Goal: Check status: Check status

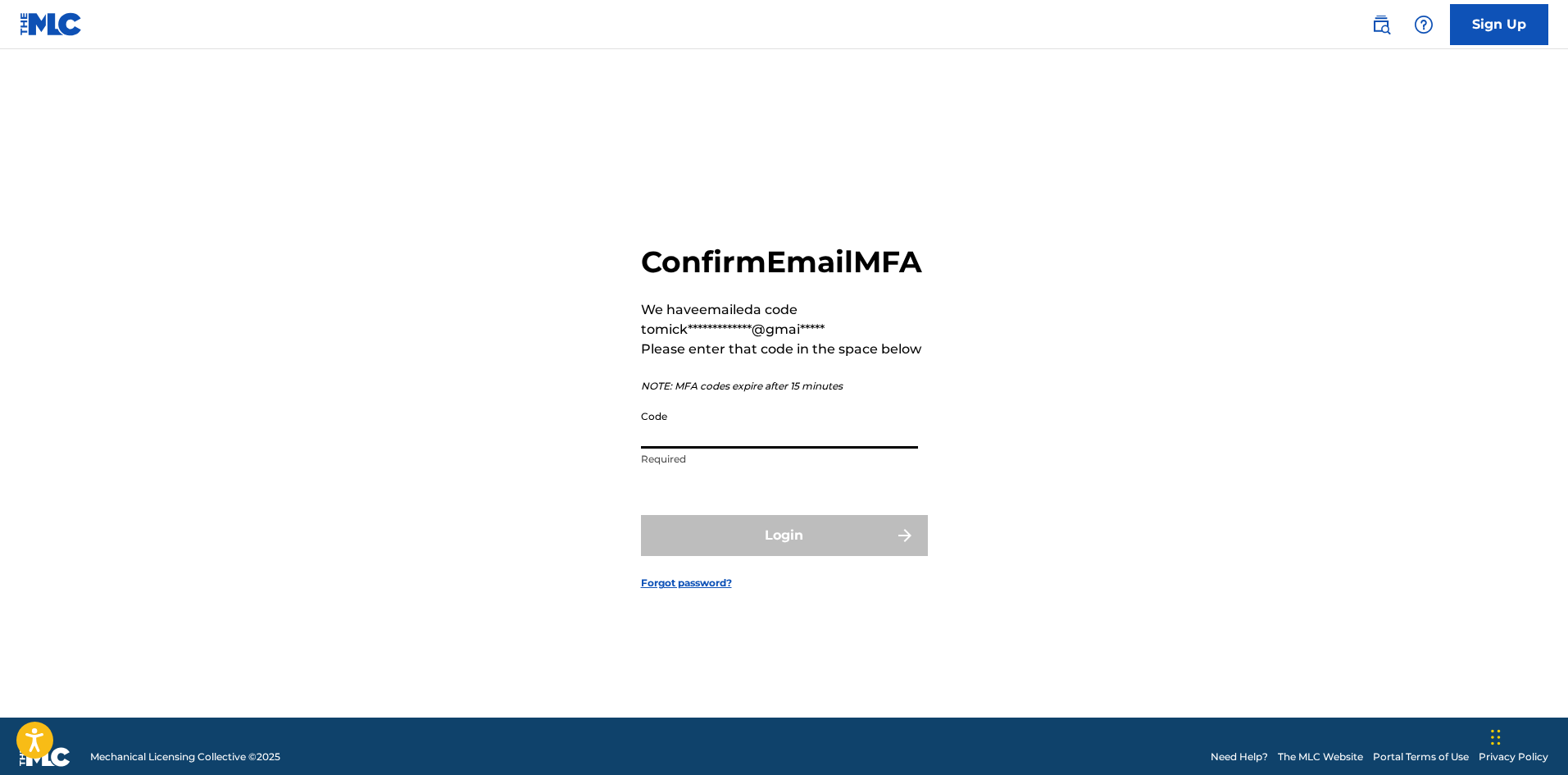
paste input "744869"
type input "744869"
click at [733, 556] on button "Login" at bounding box center [784, 535] width 287 height 41
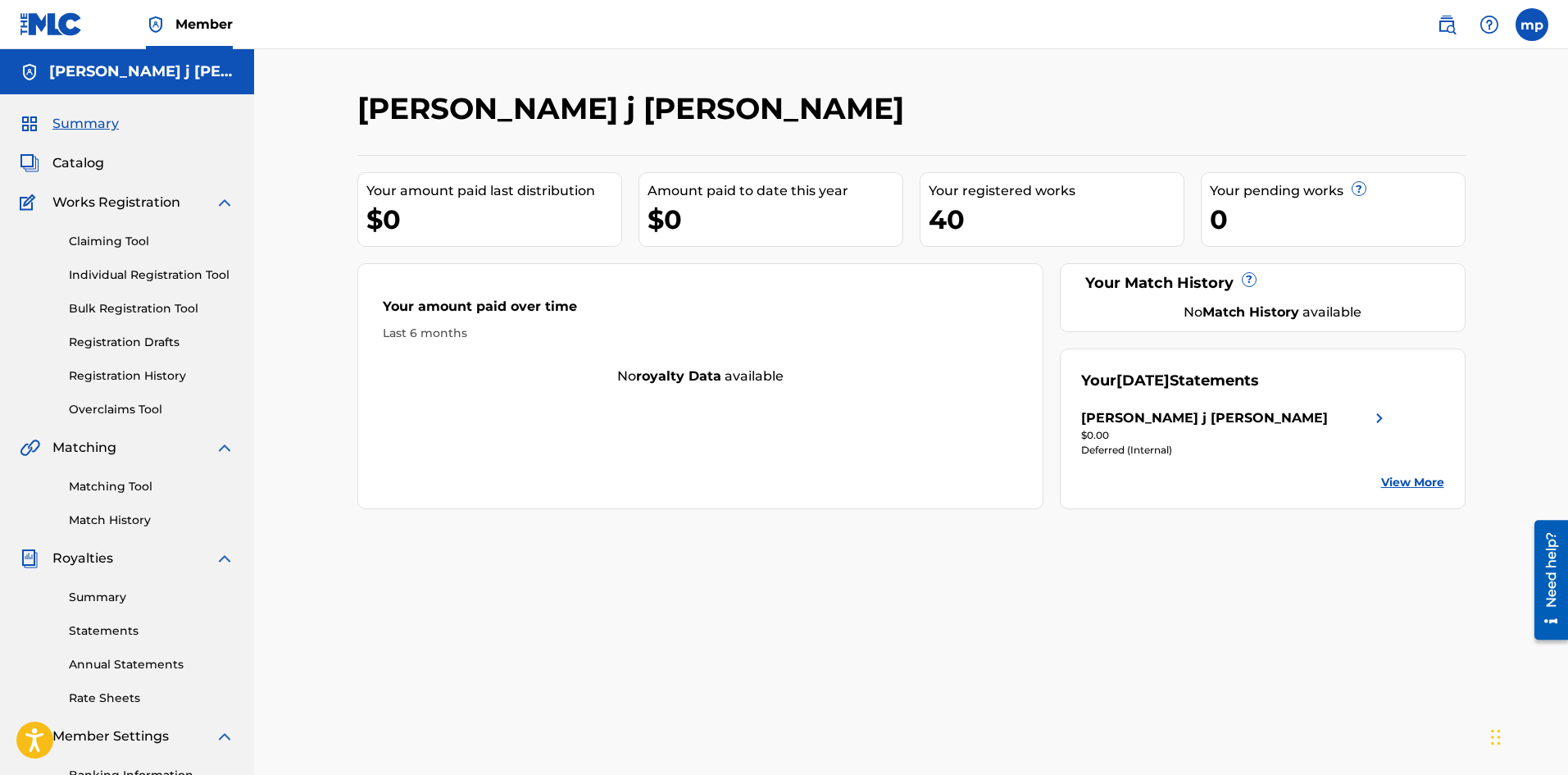
drag, startPoint x: 1190, startPoint y: 407, endPoint x: 1161, endPoint y: 417, distance: 30.7
click at [1190, 408] on div "[PERSON_NAME] j [PERSON_NAME]" at bounding box center [1205, 418] width 247 height 20
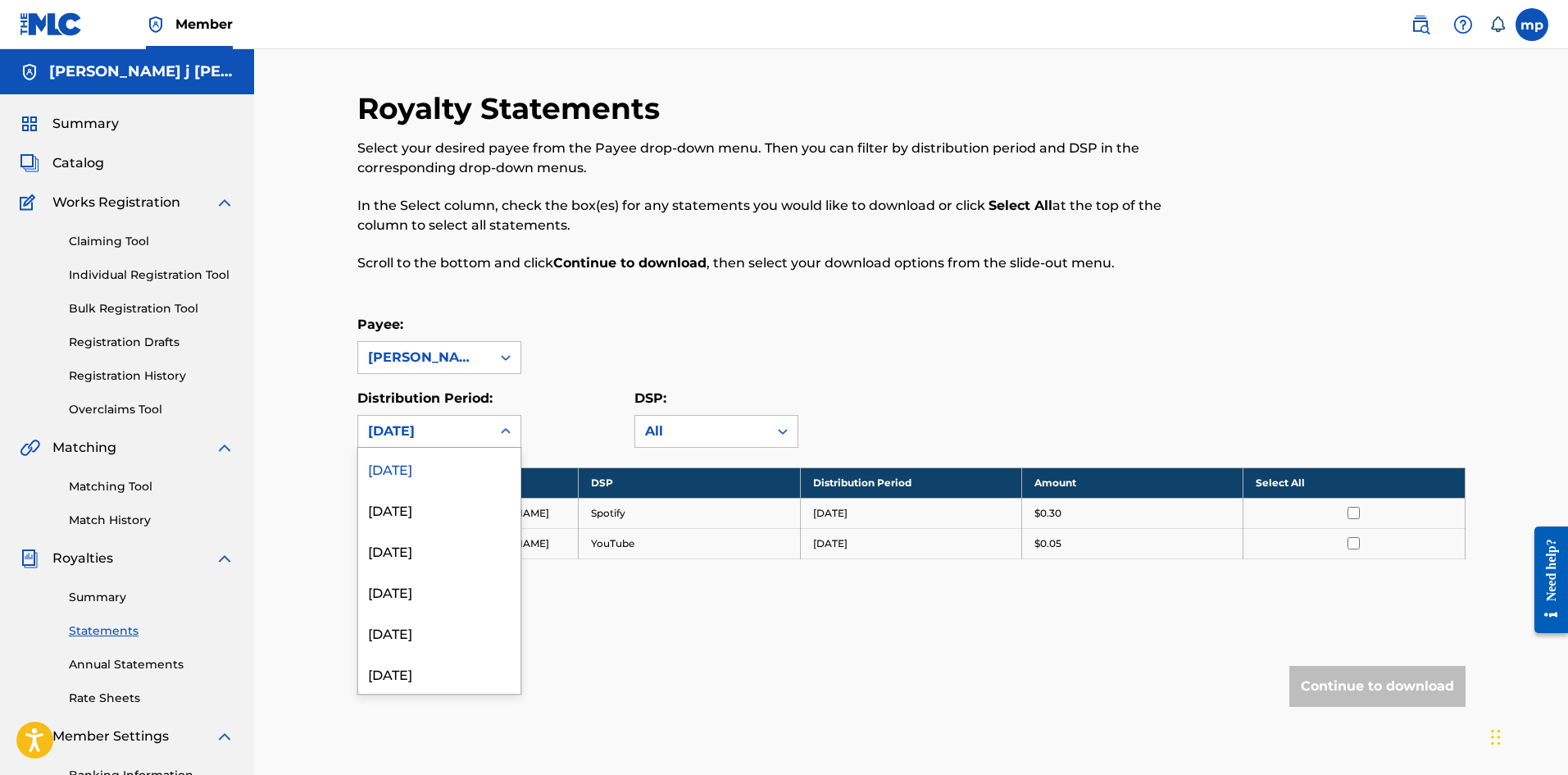
click at [502, 430] on icon at bounding box center [505, 430] width 16 height 16
click at [426, 518] on div "[DATE]" at bounding box center [439, 509] width 163 height 41
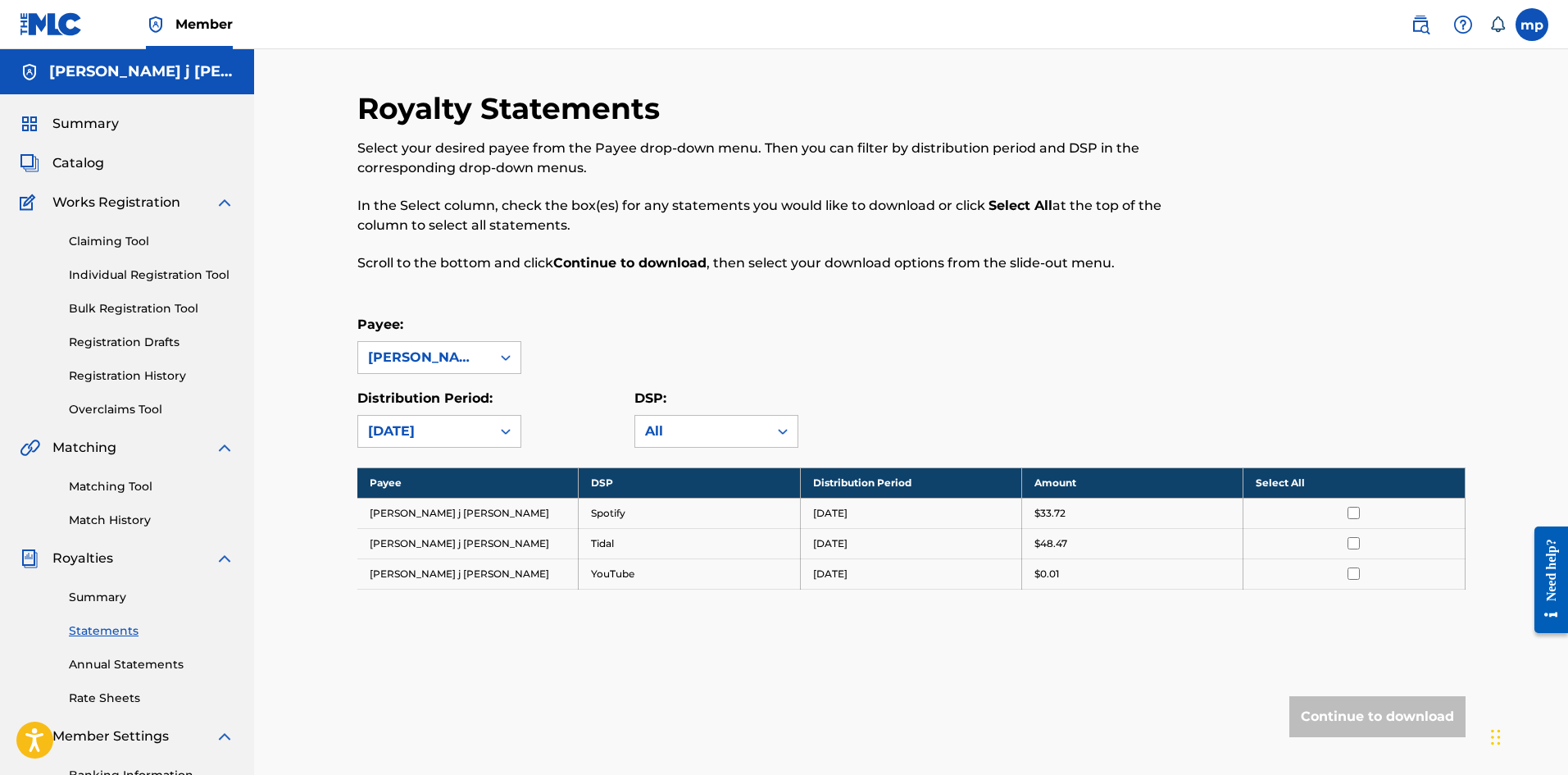
click at [458, 436] on div "[DATE]" at bounding box center [425, 430] width 113 height 20
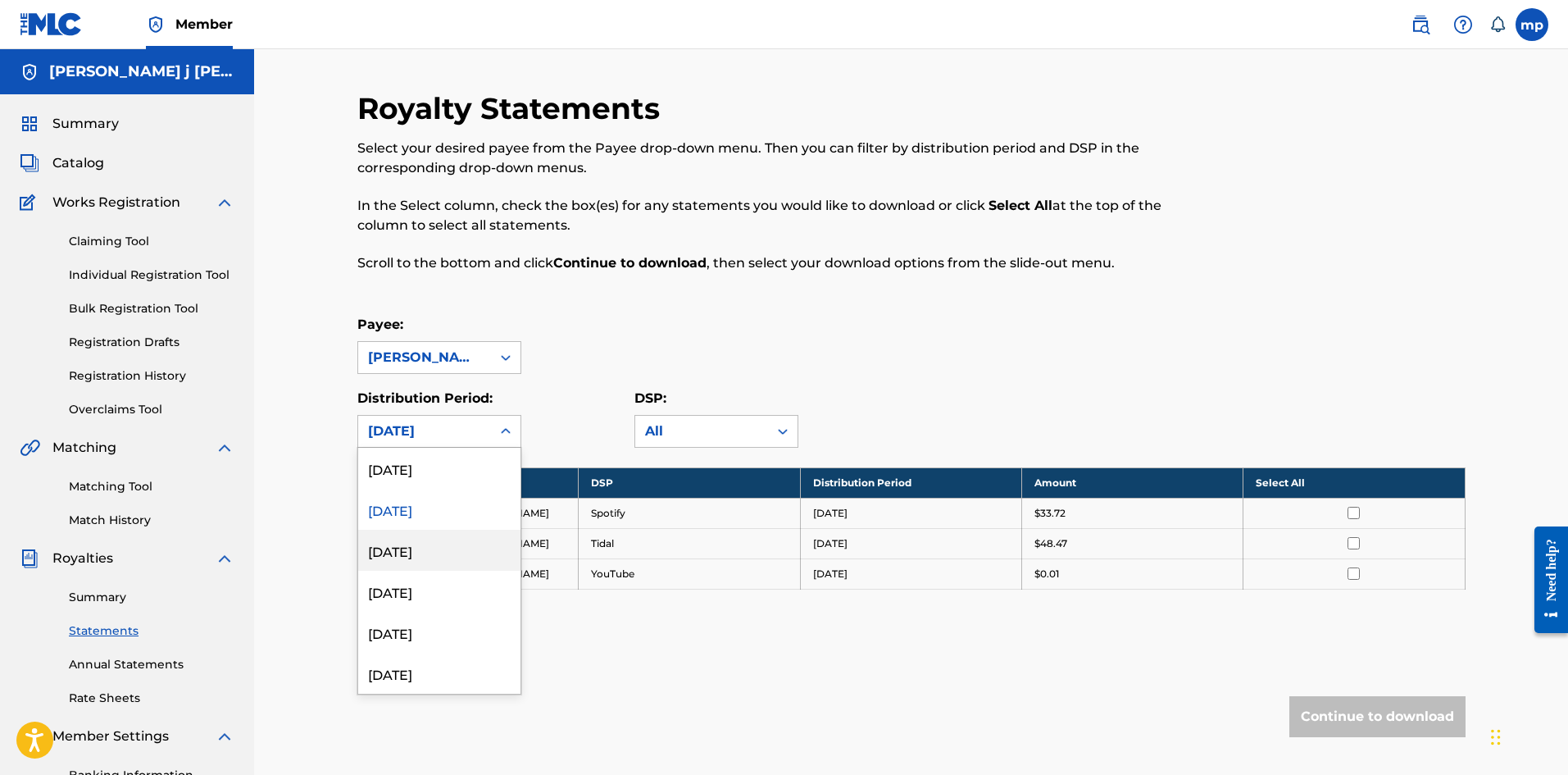
click at [442, 548] on div "[DATE]" at bounding box center [439, 550] width 163 height 41
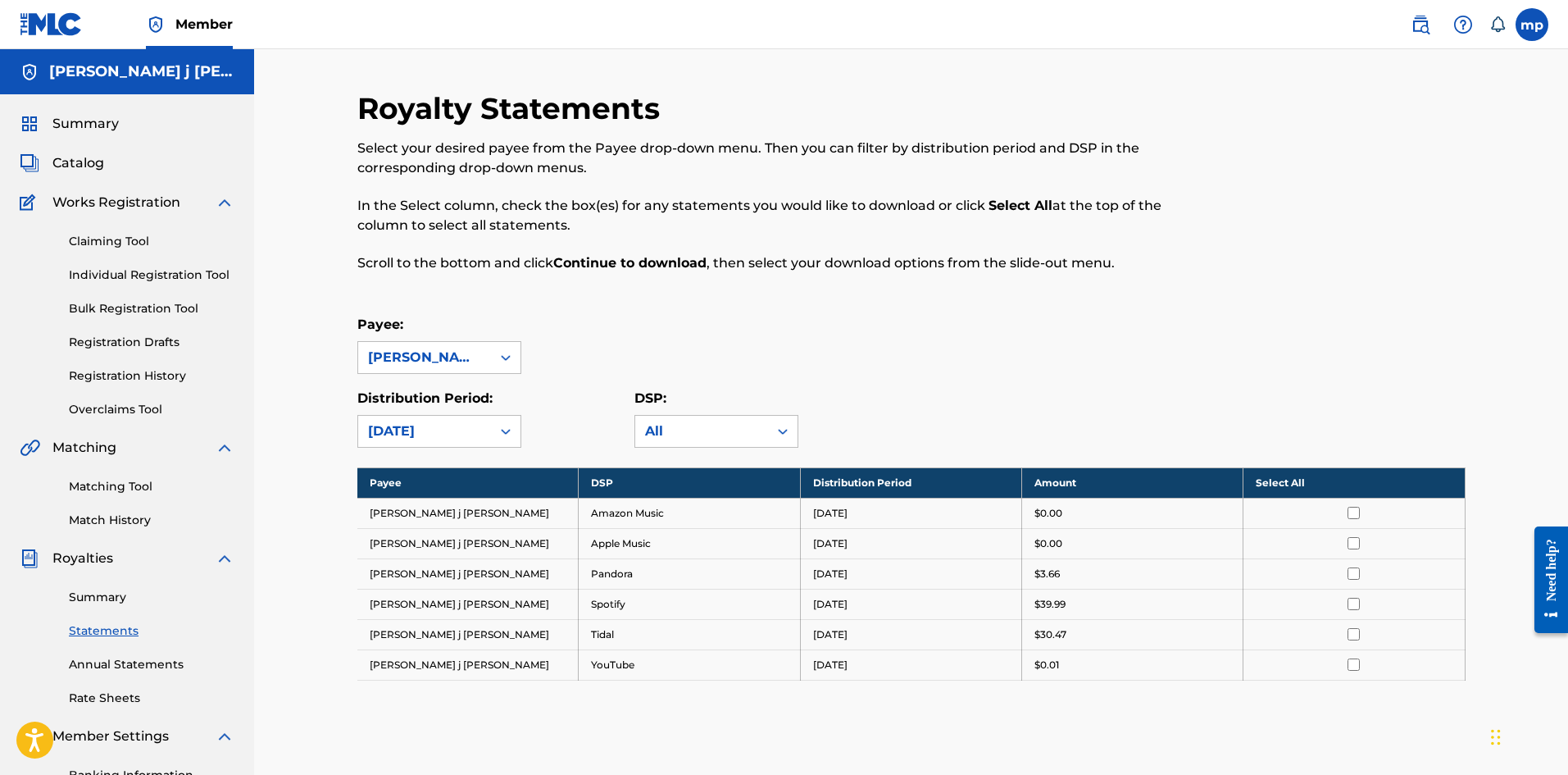
click at [465, 407] on p "Distribution Period:" at bounding box center [439, 398] width 164 height 20
click at [456, 430] on div "[DATE]" at bounding box center [425, 430] width 113 height 20
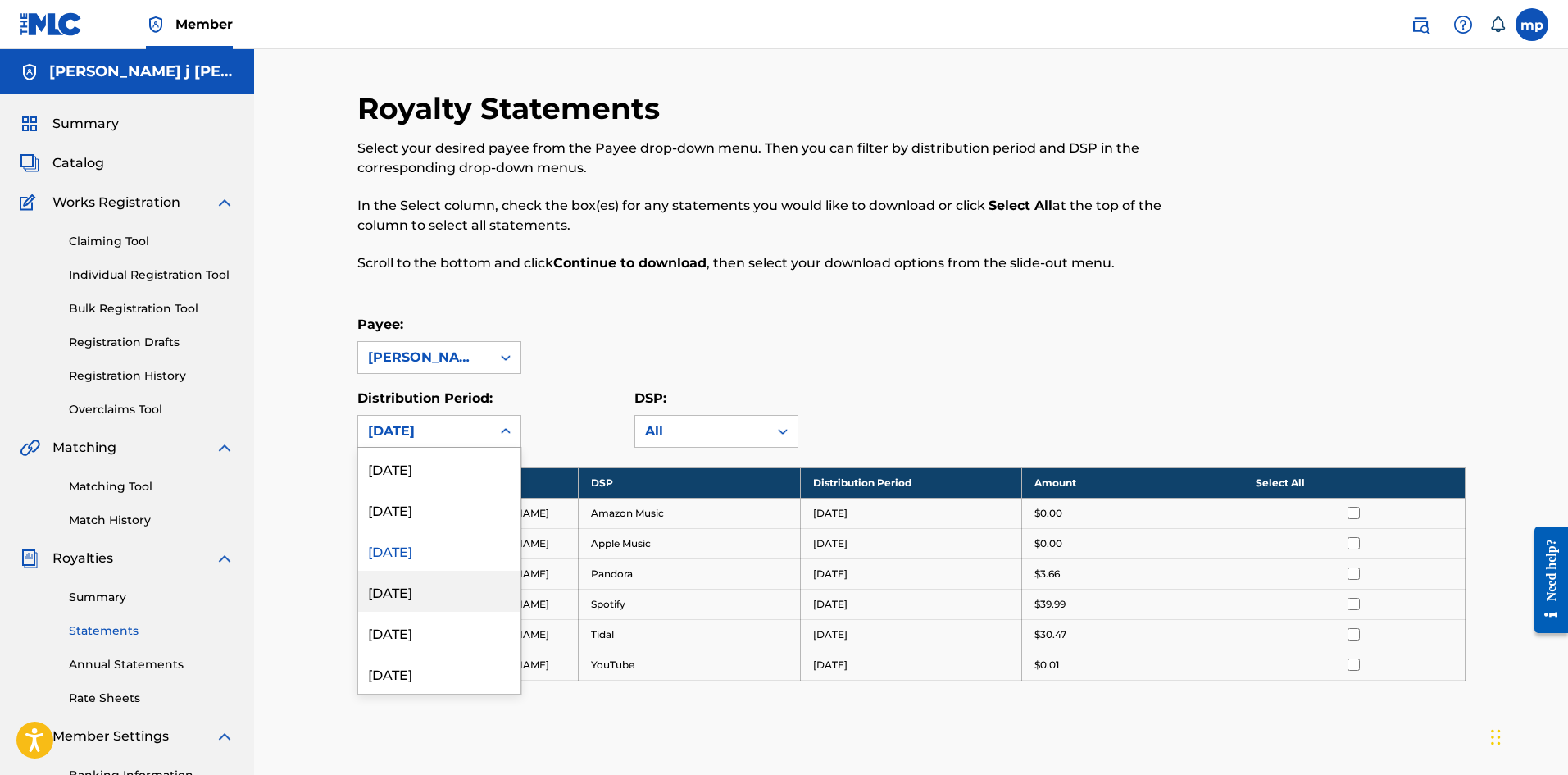
click at [440, 590] on div "[DATE]" at bounding box center [439, 591] width 163 height 41
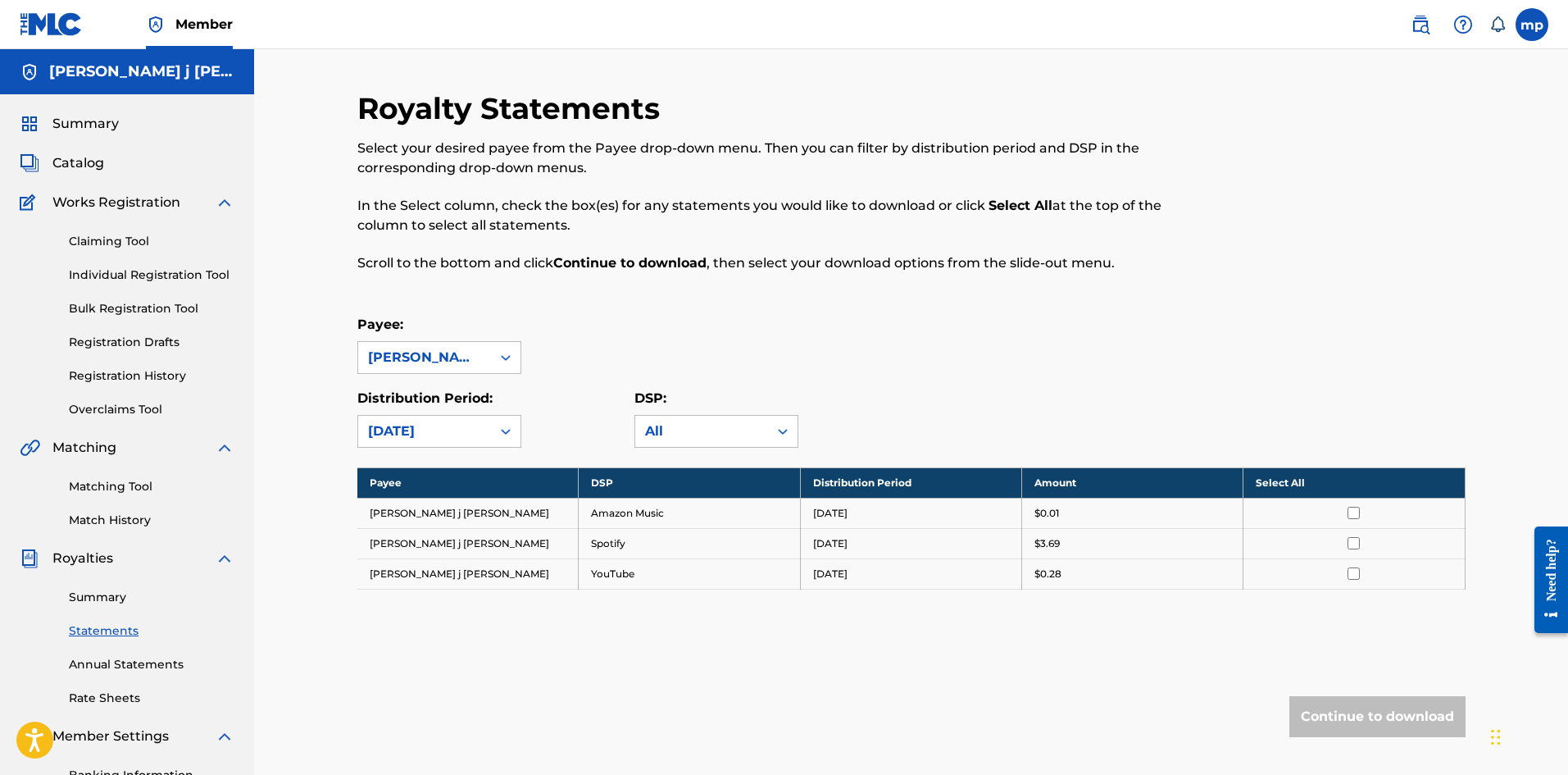
click at [454, 430] on div "[DATE]" at bounding box center [425, 430] width 113 height 20
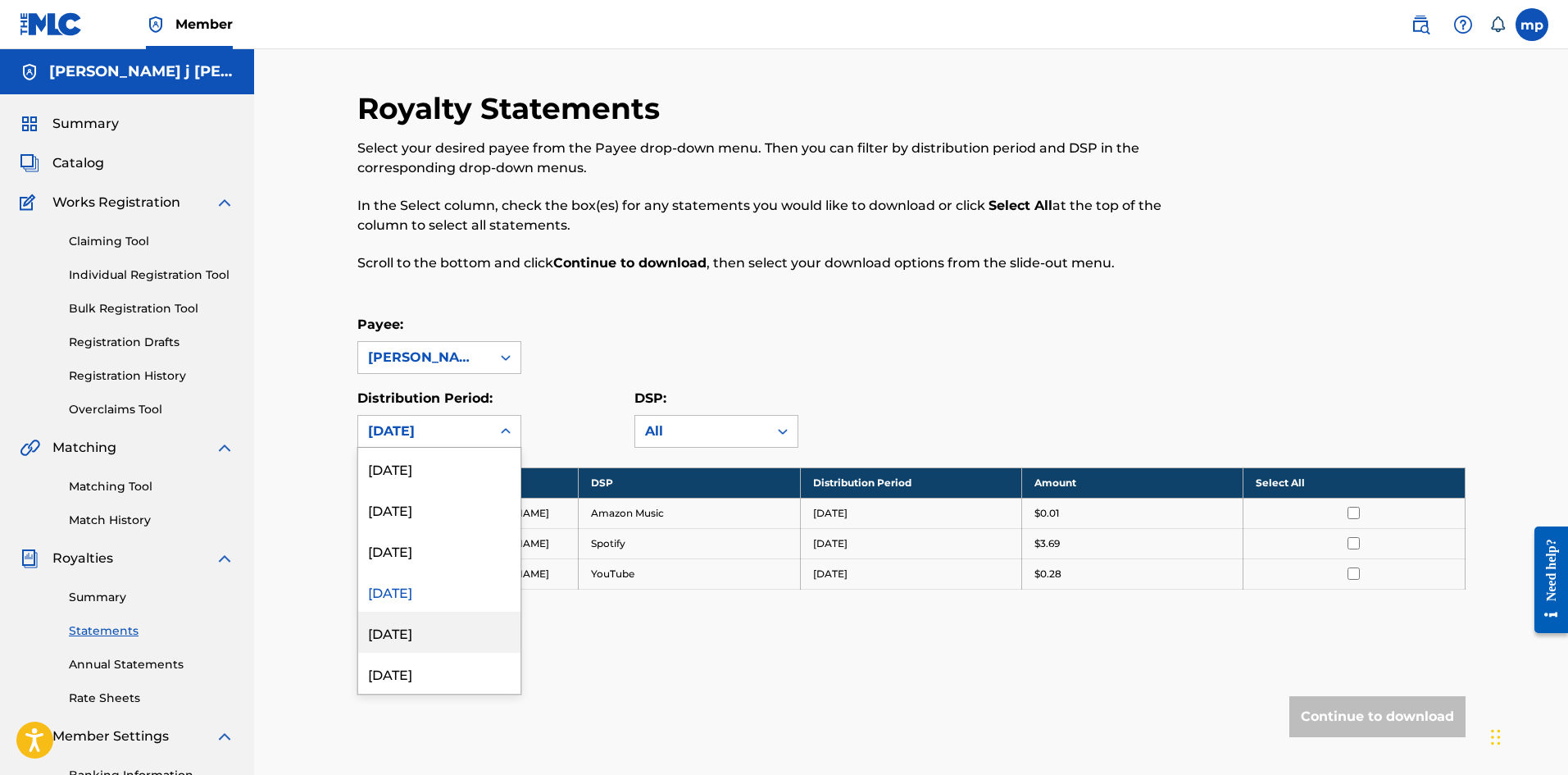
click at [456, 623] on div "[DATE]" at bounding box center [439, 632] width 163 height 41
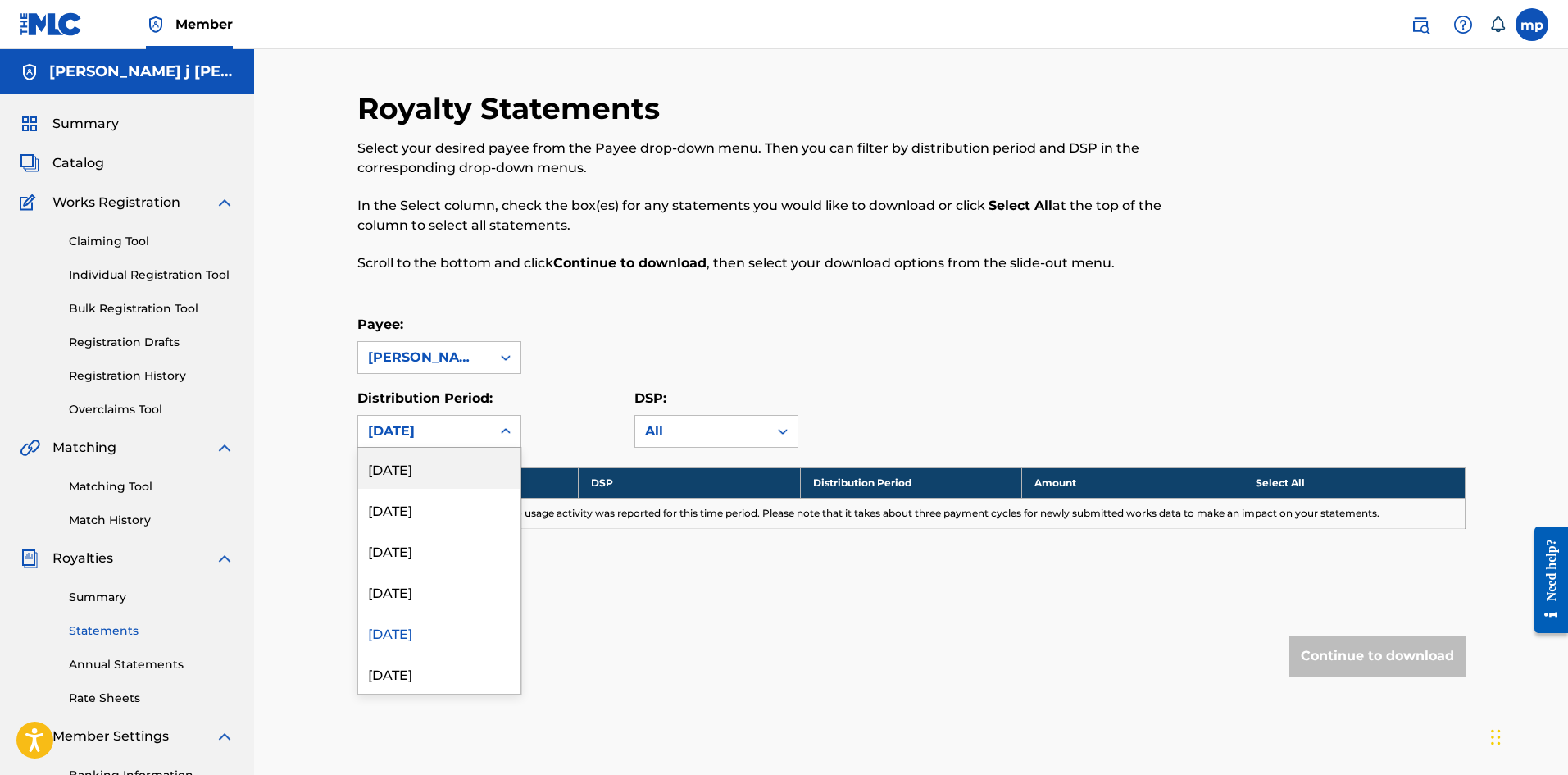
click at [464, 444] on div "[DATE]" at bounding box center [425, 431] width 133 height 31
click at [440, 478] on div "[DATE]" at bounding box center [439, 468] width 163 height 41
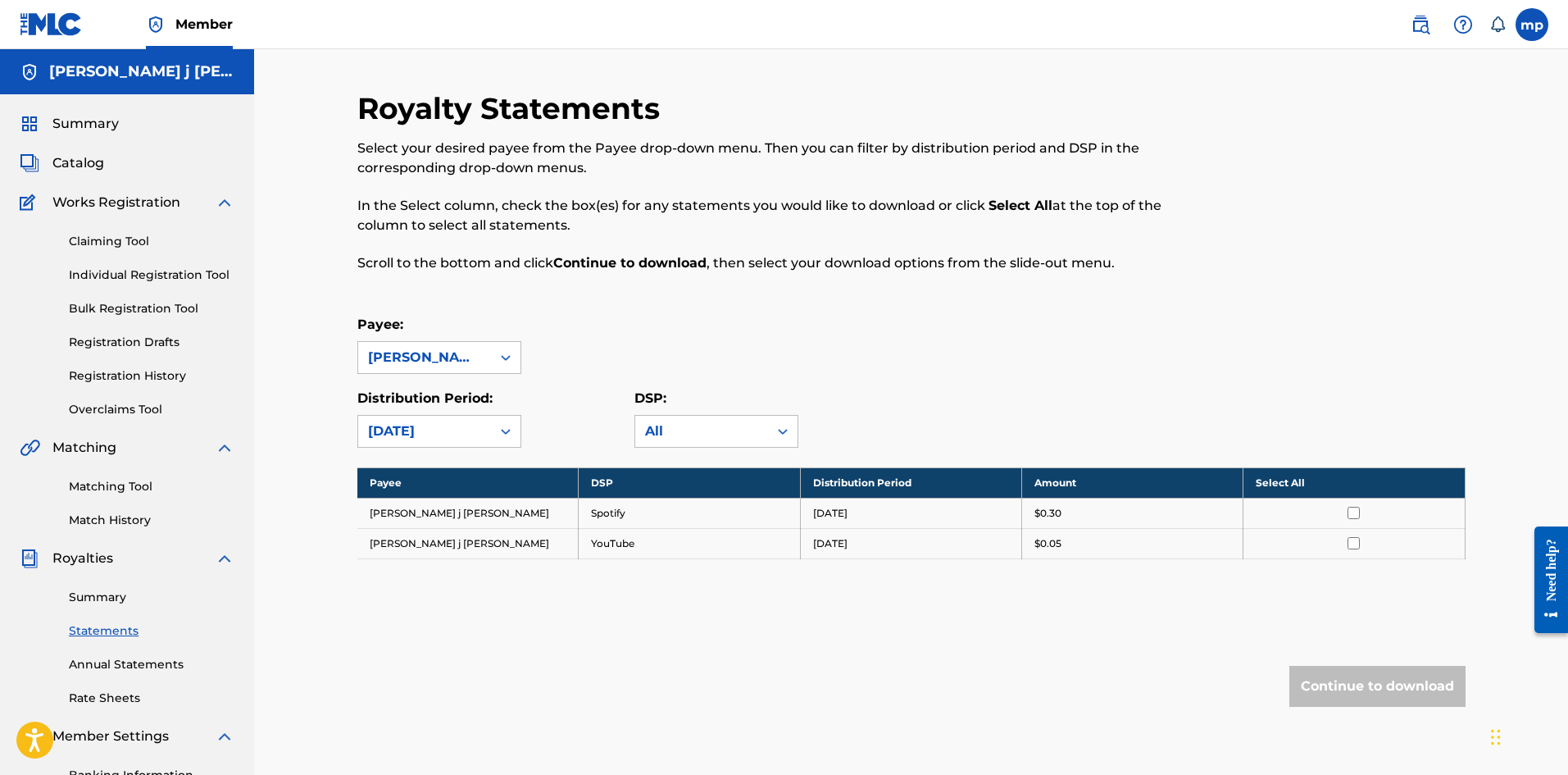
click at [122, 599] on link "Summary" at bounding box center [151, 597] width 166 height 17
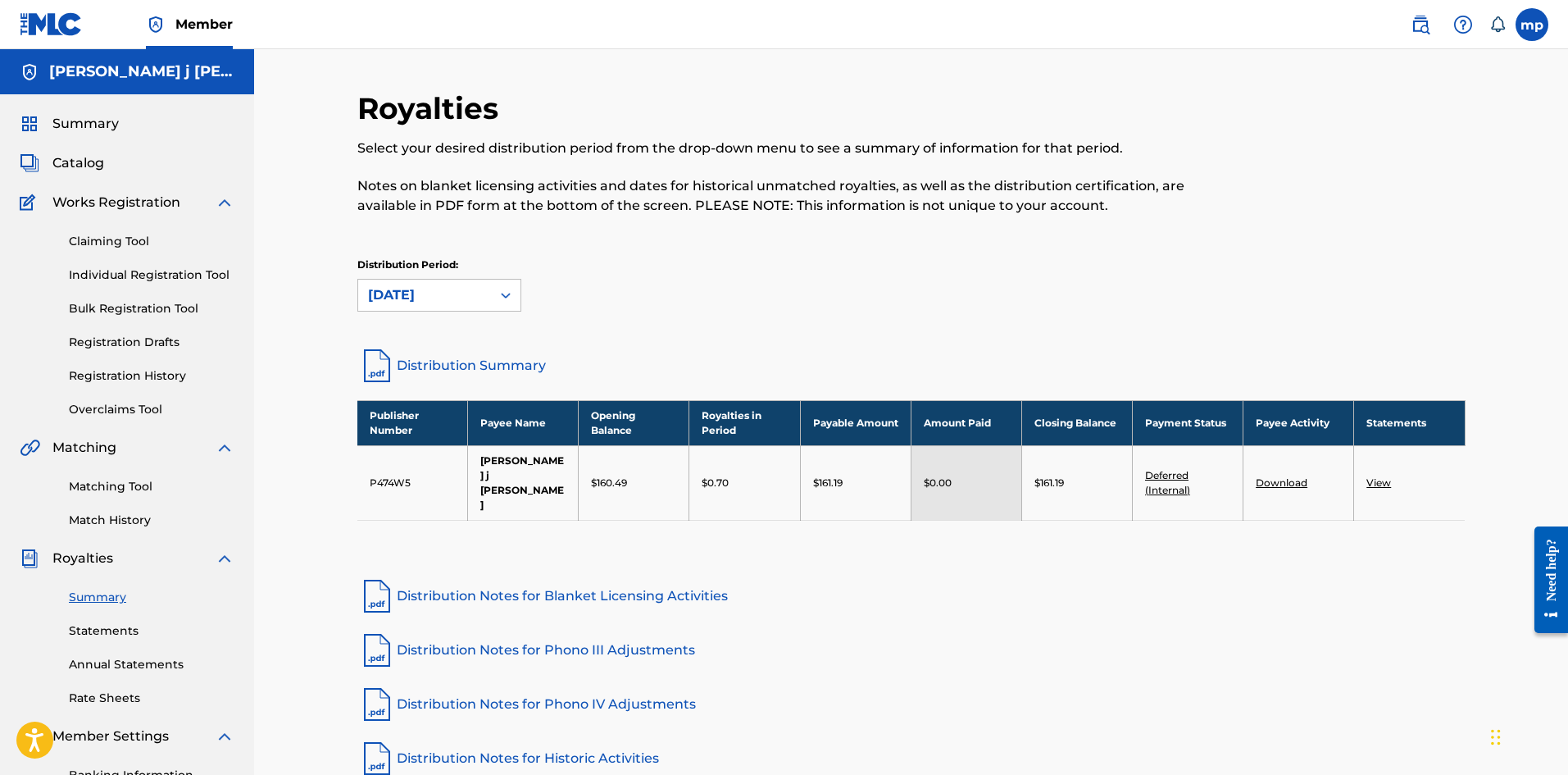
click at [100, 118] on span "Summary" at bounding box center [86, 123] width 66 height 20
